Goal: Navigation & Orientation: Find specific page/section

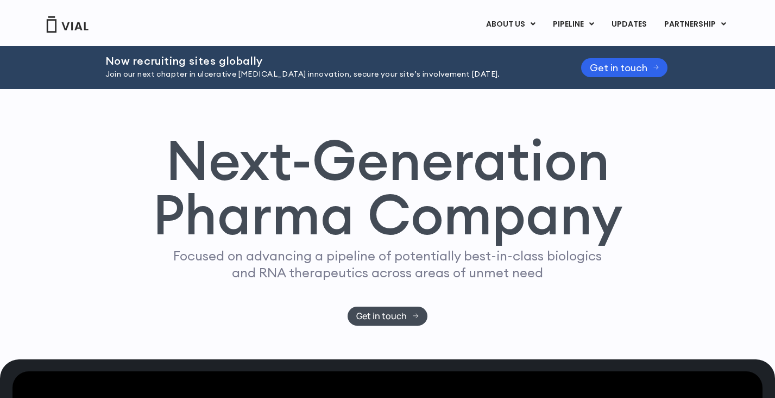
click at [61, 26] on img at bounding box center [67, 24] width 43 height 16
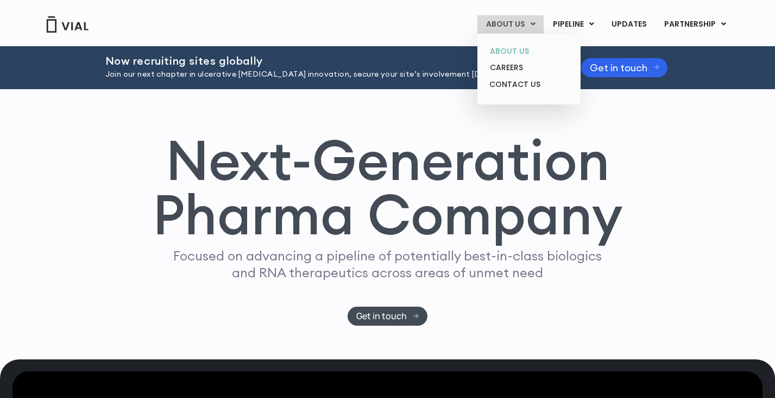
click at [515, 47] on link "ABOUT US" at bounding box center [528, 51] width 95 height 17
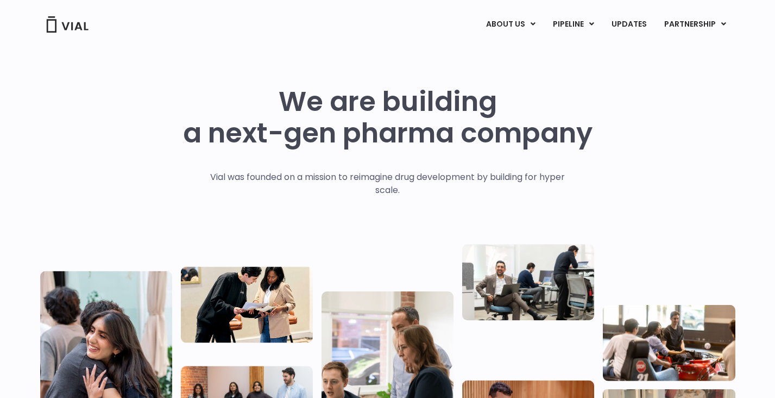
click at [67, 33] on div "ABOUT US ABOUT US CAREERS CONTACT US PIPELINE TL1A HLE PHASE 2 INHBE/ACTIVIN E …" at bounding box center [387, 24] width 695 height 18
click at [68, 21] on img at bounding box center [67, 24] width 43 height 16
